Goal: Transaction & Acquisition: Purchase product/service

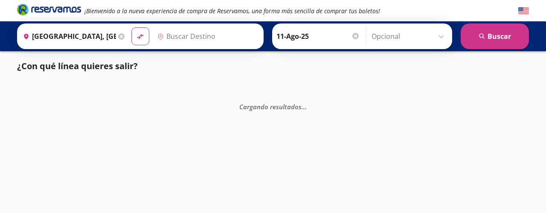
type input "[GEOGRAPHIC_DATA][PERSON_NAME], [GEOGRAPHIC_DATA][PERSON_NAME]"
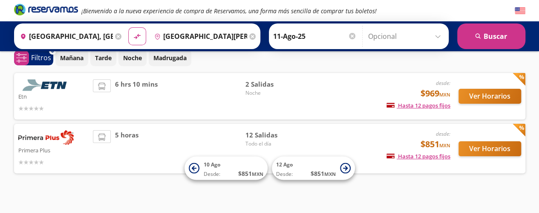
scroll to position [46, 0]
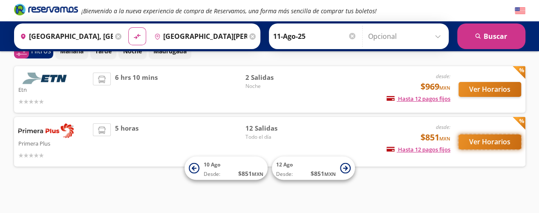
click at [490, 144] on button "Ver Horarios" at bounding box center [490, 141] width 63 height 15
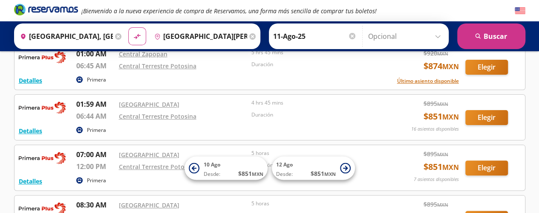
scroll to position [68, 0]
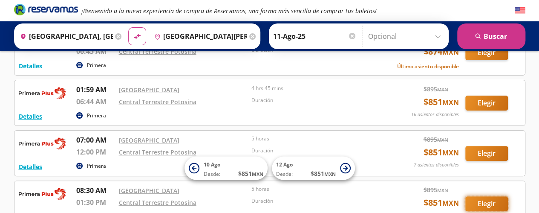
click at [494, 203] on button "Elegir" at bounding box center [487, 203] width 43 height 15
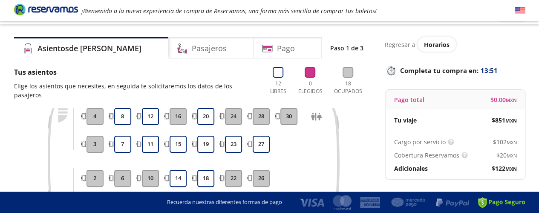
scroll to position [34, 0]
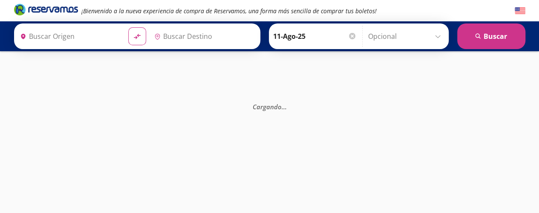
type input "[GEOGRAPHIC_DATA], [GEOGRAPHIC_DATA]"
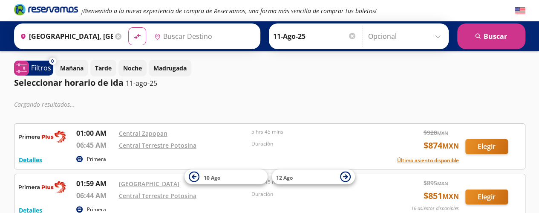
type input "[GEOGRAPHIC_DATA][PERSON_NAME], [GEOGRAPHIC_DATA][PERSON_NAME]"
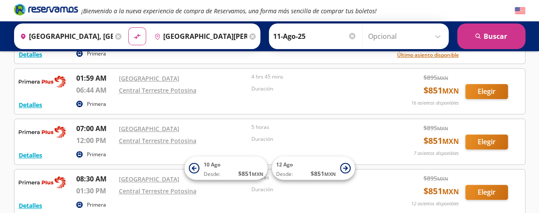
scroll to position [82, 0]
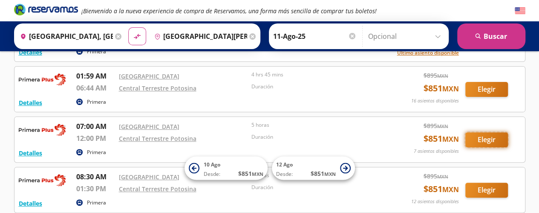
click at [481, 138] on button "Elegir" at bounding box center [487, 139] width 43 height 15
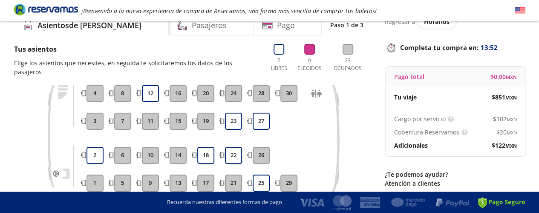
scroll to position [57, 0]
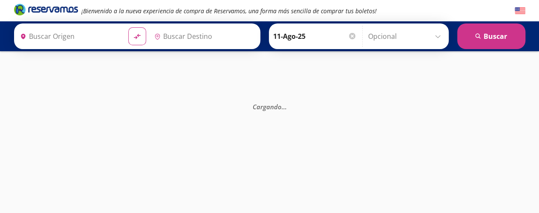
type input "[GEOGRAPHIC_DATA][PERSON_NAME], [GEOGRAPHIC_DATA][PERSON_NAME]"
type input "[GEOGRAPHIC_DATA], [GEOGRAPHIC_DATA]"
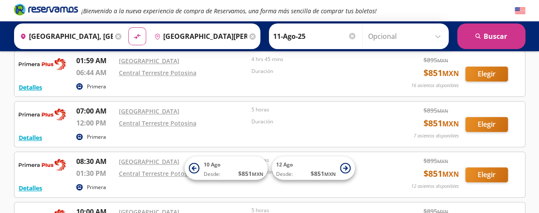
scroll to position [102, 0]
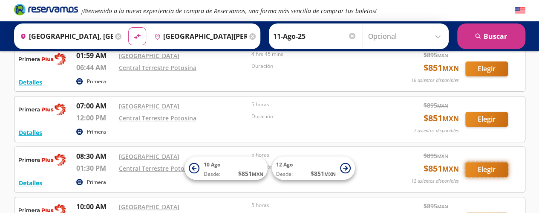
click at [484, 167] on button "Elegir" at bounding box center [487, 169] width 43 height 15
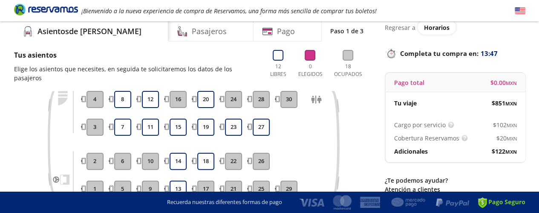
scroll to position [51, 0]
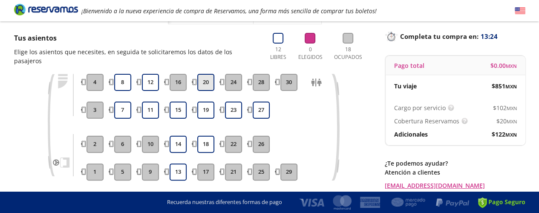
click at [207, 78] on button "20" at bounding box center [205, 82] width 17 height 17
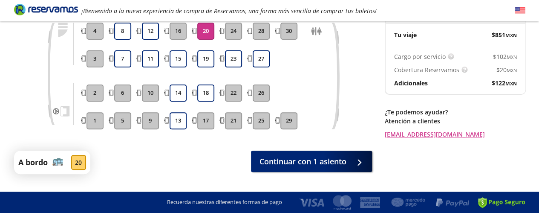
scroll to position [114, 0]
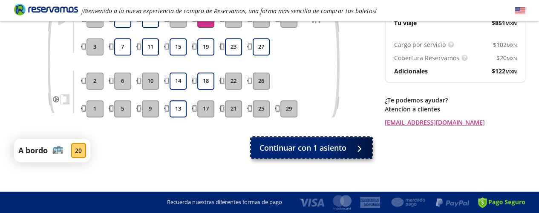
click at [331, 142] on span "Continuar con 1 asiento" at bounding box center [303, 148] width 87 height 12
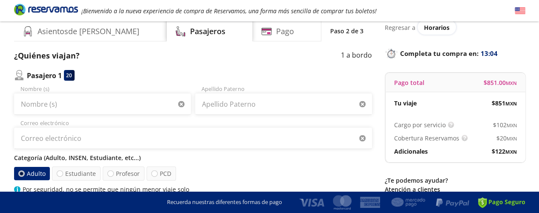
scroll to position [51, 0]
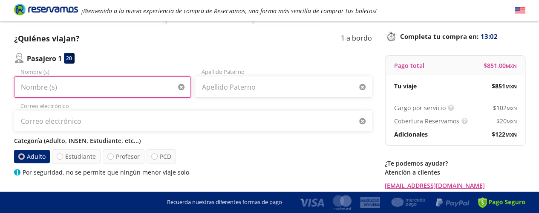
click at [56, 88] on input "Nombre (s)" at bounding box center [102, 86] width 177 height 21
type input "[PERSON_NAME]"
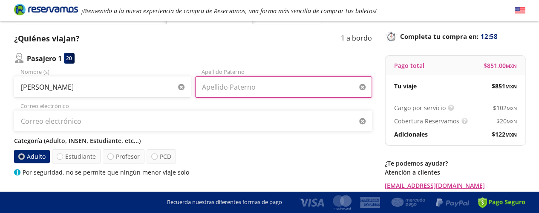
click at [231, 89] on input "Apellido Paterno" at bounding box center [283, 86] width 177 height 21
click at [237, 83] on input "Apellido Paterno" at bounding box center [283, 86] width 177 height 21
type input "[PERSON_NAME]"
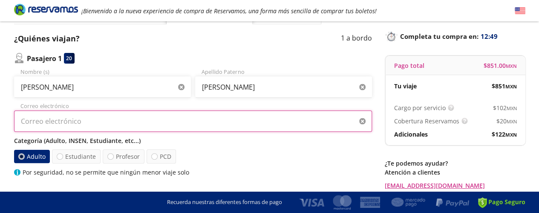
click at [161, 122] on input "Correo electrónico" at bounding box center [193, 120] width 358 height 21
type input "[PERSON_NAME][EMAIL_ADDRESS][PERSON_NAME][DOMAIN_NAME]"
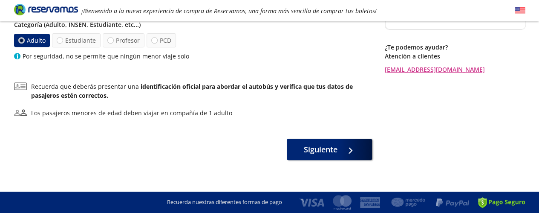
scroll to position [171, 0]
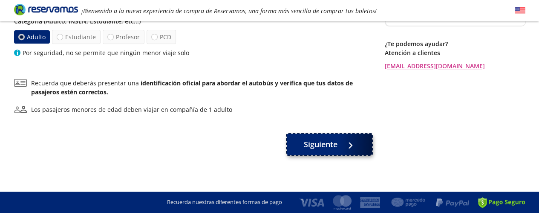
click at [336, 150] on button "Siguiente" at bounding box center [329, 143] width 85 height 21
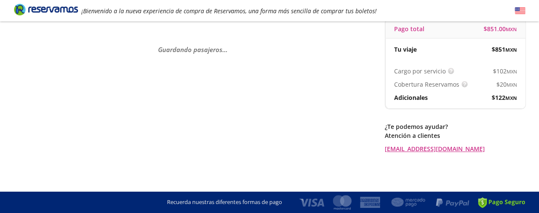
scroll to position [0, 0]
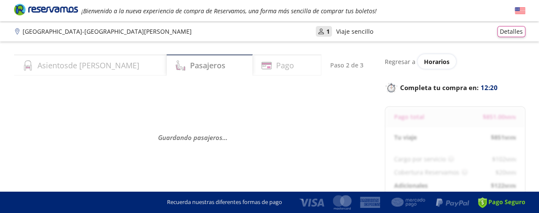
select select "MX"
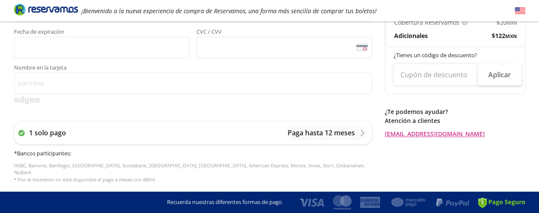
scroll to position [75, 0]
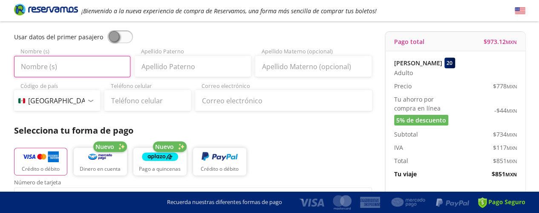
click at [68, 64] on input "Nombre (s)" at bounding box center [72, 66] width 116 height 21
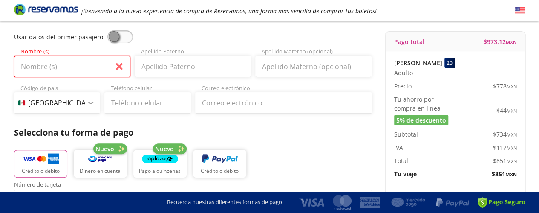
type input "[PERSON_NAME]"
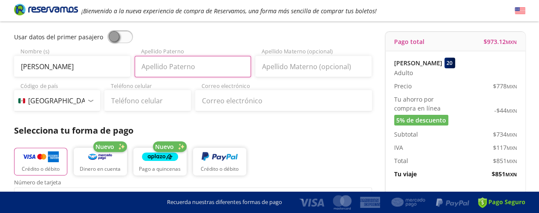
click at [162, 66] on input "Apellido Paterno" at bounding box center [193, 66] width 116 height 21
click at [214, 69] on input "[PERSON_NAME]" at bounding box center [193, 66] width 116 height 21
type input "[PERSON_NAME]"
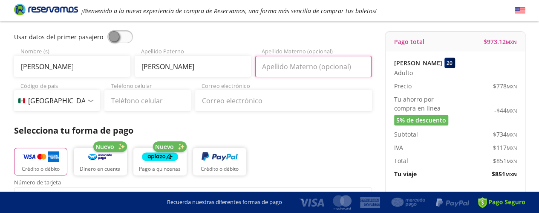
click at [291, 65] on input "Apellido Materno (opcional)" at bounding box center [313, 66] width 116 height 21
type input "AMEZCUA"
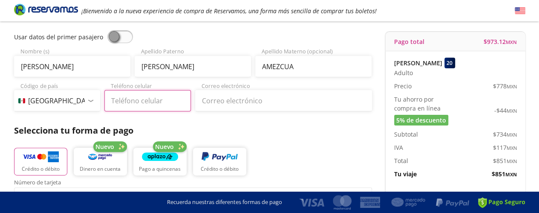
click at [161, 102] on input "Teléfono celular" at bounding box center [147, 100] width 87 height 21
type input "33 1109 2798"
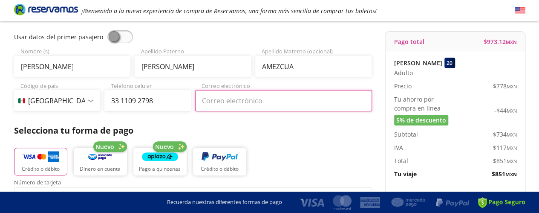
click at [221, 99] on input "Correo electrónico" at bounding box center [283, 100] width 177 height 21
type input "[PERSON_NAME][EMAIL_ADDRESS][PERSON_NAME][DOMAIN_NAME]"
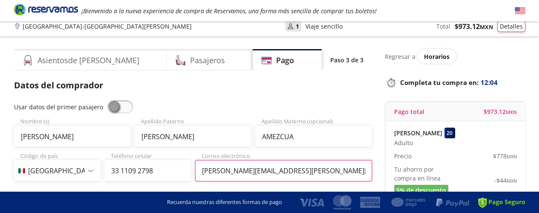
scroll to position [0, 0]
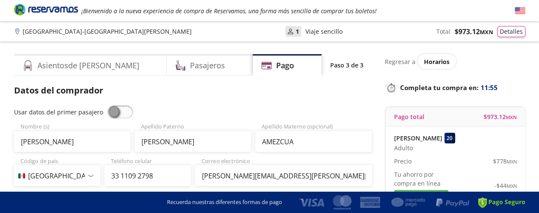
click at [121, 110] on span at bounding box center [120, 111] width 26 height 13
click at [107, 105] on input "checkbox" at bounding box center [107, 105] width 0 height 0
type input "[PERSON_NAME]"
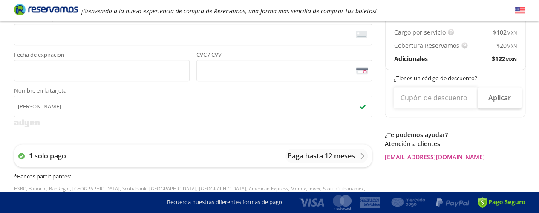
scroll to position [52, 0]
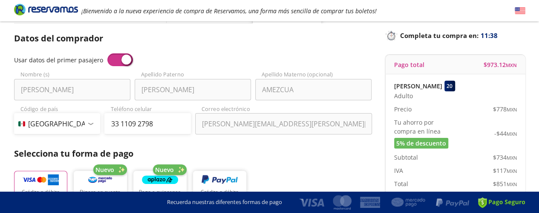
click at [112, 58] on span at bounding box center [120, 59] width 26 height 13
click at [107, 53] on input "checkbox" at bounding box center [107, 53] width 0 height 0
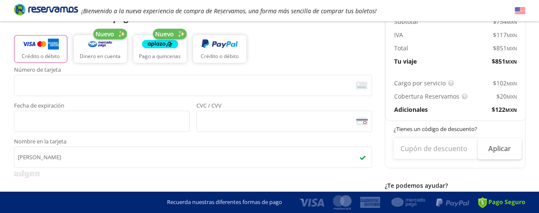
scroll to position [188, 0]
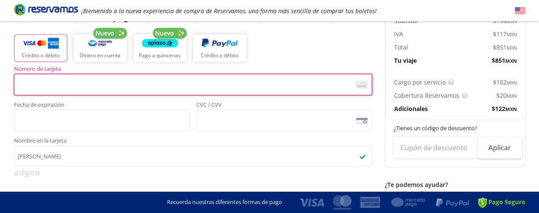
type input "[PERSON_NAME]"
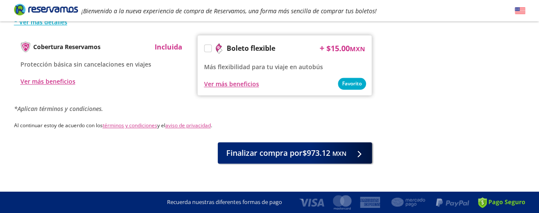
scroll to position [469, 0]
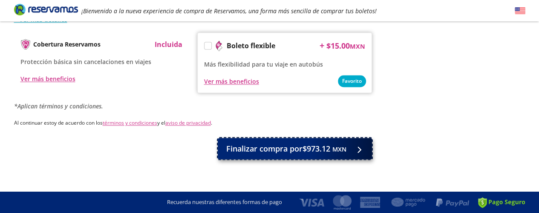
click at [307, 143] on span "Finalizar compra por $973.12 MXN" at bounding box center [286, 149] width 120 height 12
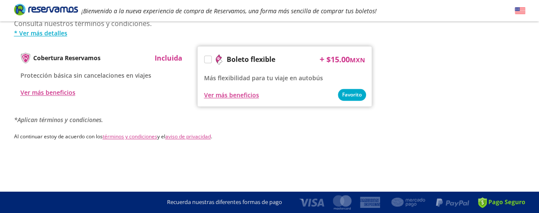
scroll to position [0, 0]
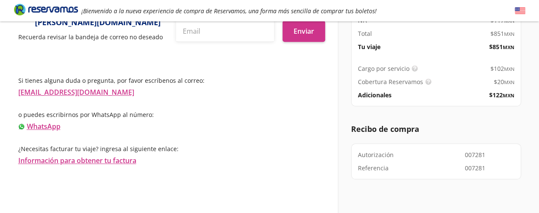
scroll to position [65, 0]
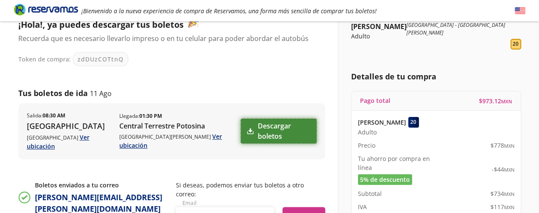
click at [274, 127] on link "Descargar boletos" at bounding box center [278, 131] width 75 height 25
